Goal: Information Seeking & Learning: Learn about a topic

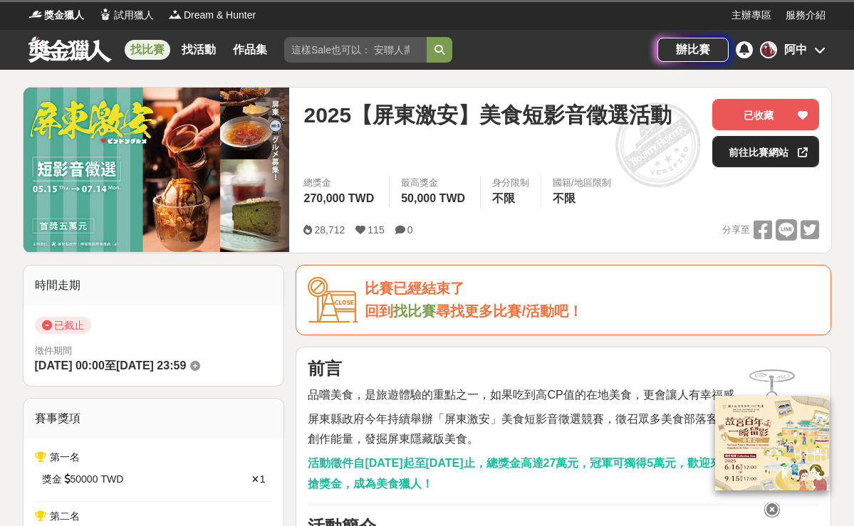
click at [733, 166] on link "前往比賽網站" at bounding box center [765, 151] width 107 height 31
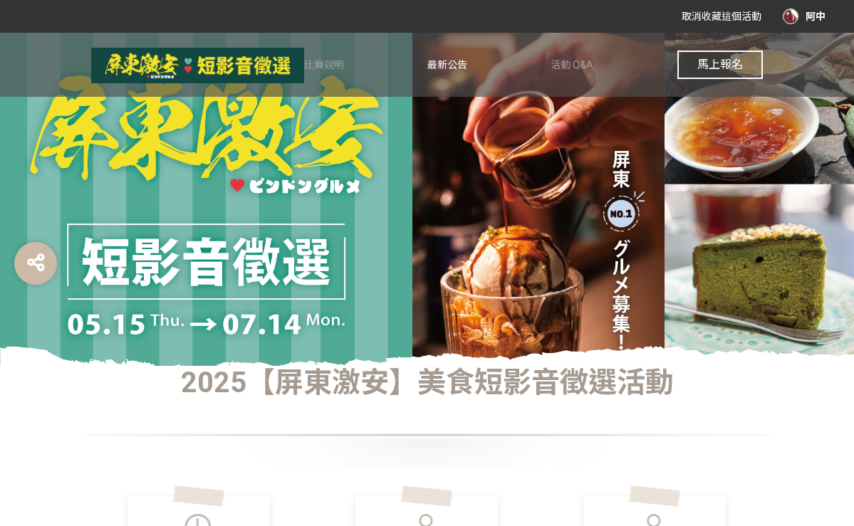
click at [431, 63] on span "最新公告" at bounding box center [447, 64] width 40 height 11
click at [332, 64] on span "比賽說明" at bounding box center [324, 64] width 40 height 11
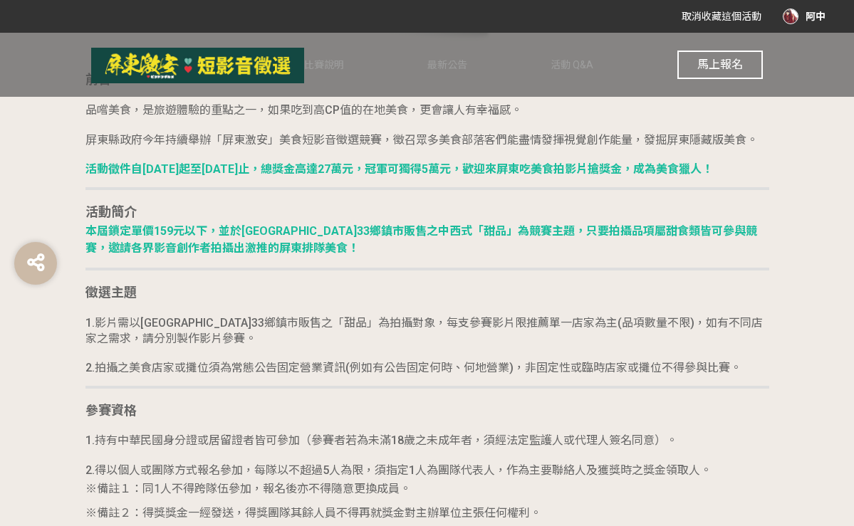
scroll to position [835, 0]
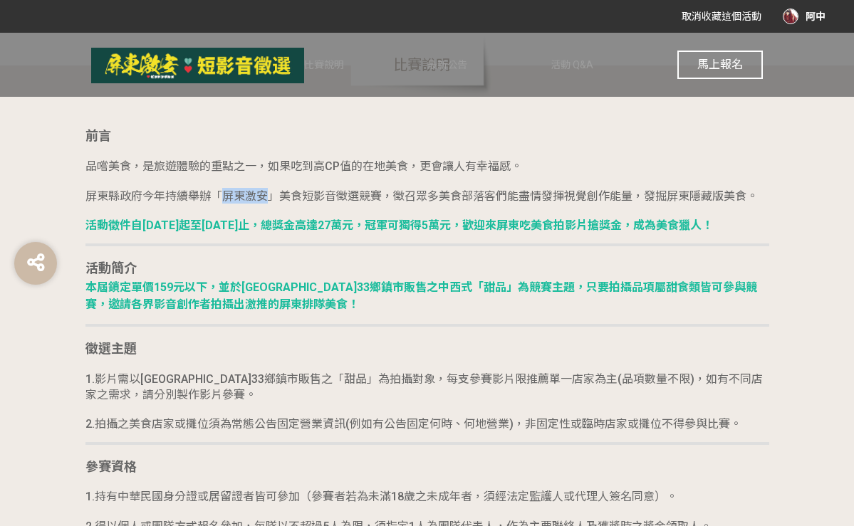
drag, startPoint x: 224, startPoint y: 191, endPoint x: 265, endPoint y: 194, distance: 41.4
click at [265, 194] on span "屏東縣政府今年持續舉辦「屏東激安」美食短影音徵選競賽，徵召眾多美食部落客們能盡情發揮視覺創作能量，發掘屏東隱藏版美食。" at bounding box center [421, 196] width 672 height 14
copy span "屏東激安"
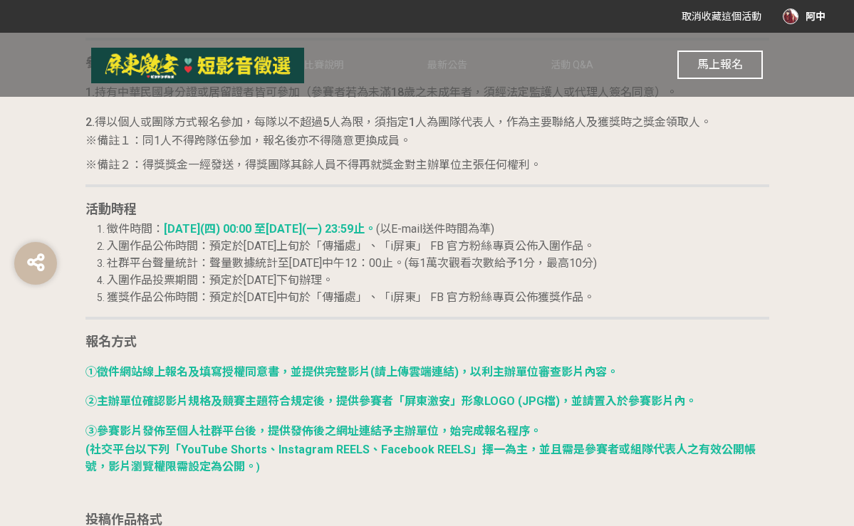
scroll to position [1246, 0]
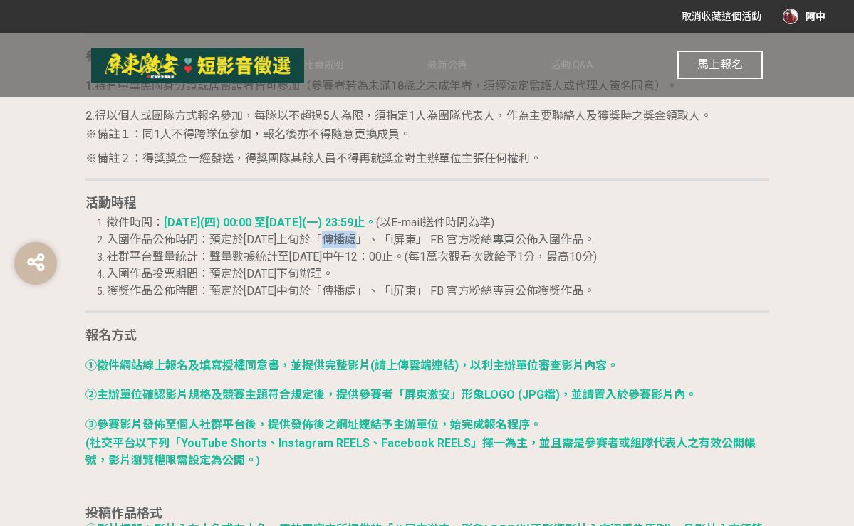
drag, startPoint x: 338, startPoint y: 231, endPoint x: 370, endPoint y: 232, distance: 32.8
click at [370, 233] on span "入圍作品公佈時間：預定於[DATE]上旬於「傳播處」、「i屏東」 FB 官方粉絲專頁公佈入圍作品。" at bounding box center [351, 240] width 488 height 14
